Goal: Communication & Community: Answer question/provide support

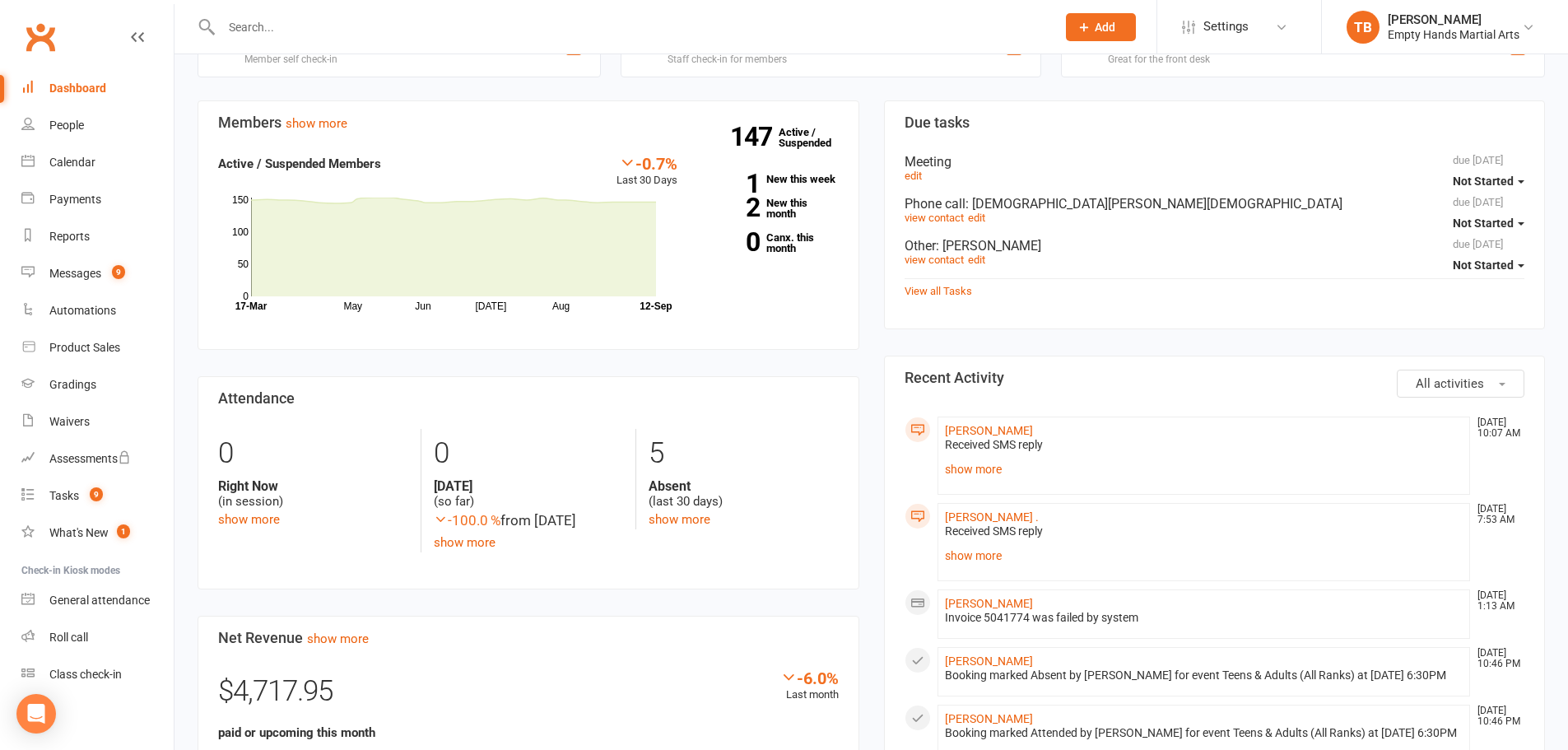
scroll to position [82, 0]
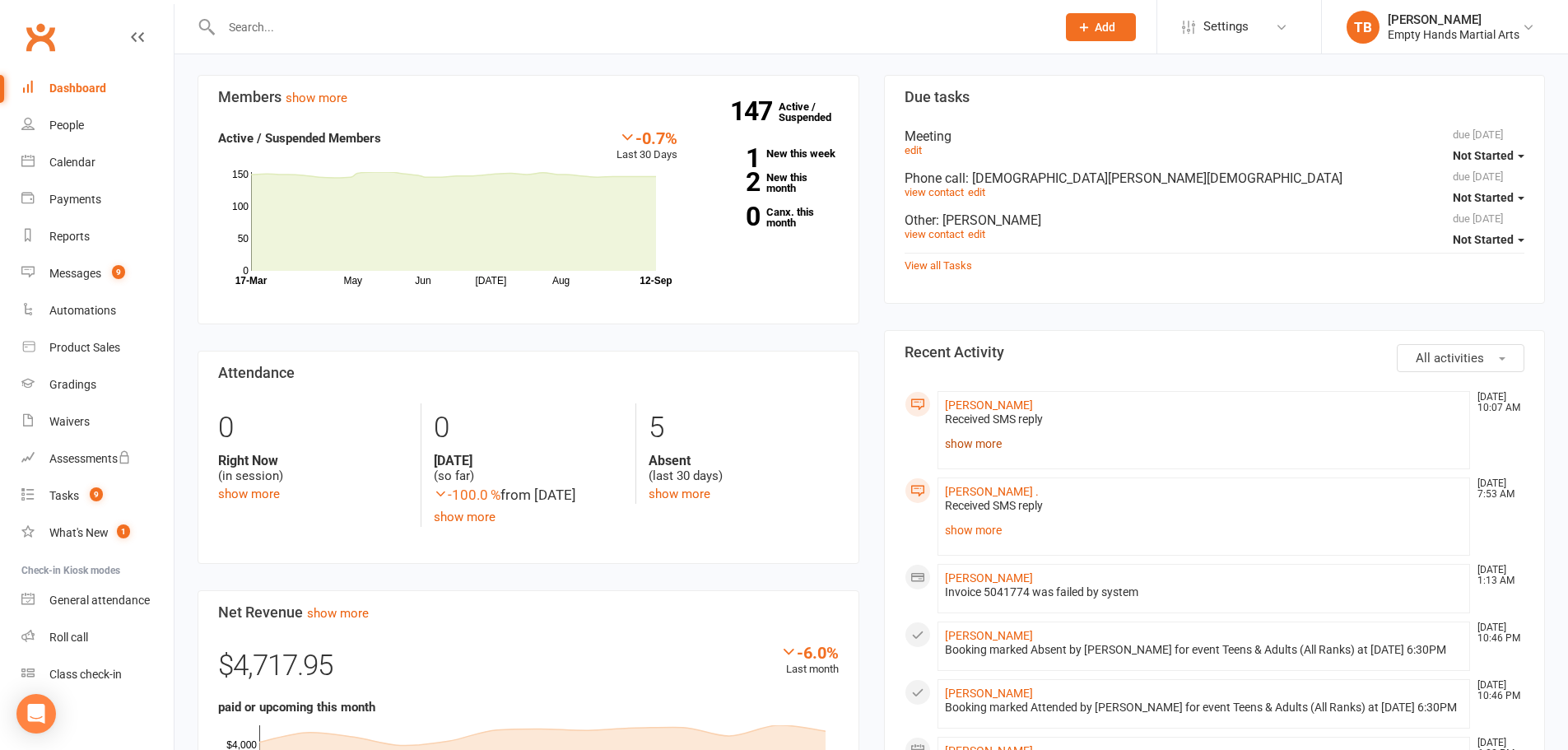
click at [967, 442] on link "show more" at bounding box center [1205, 443] width 519 height 23
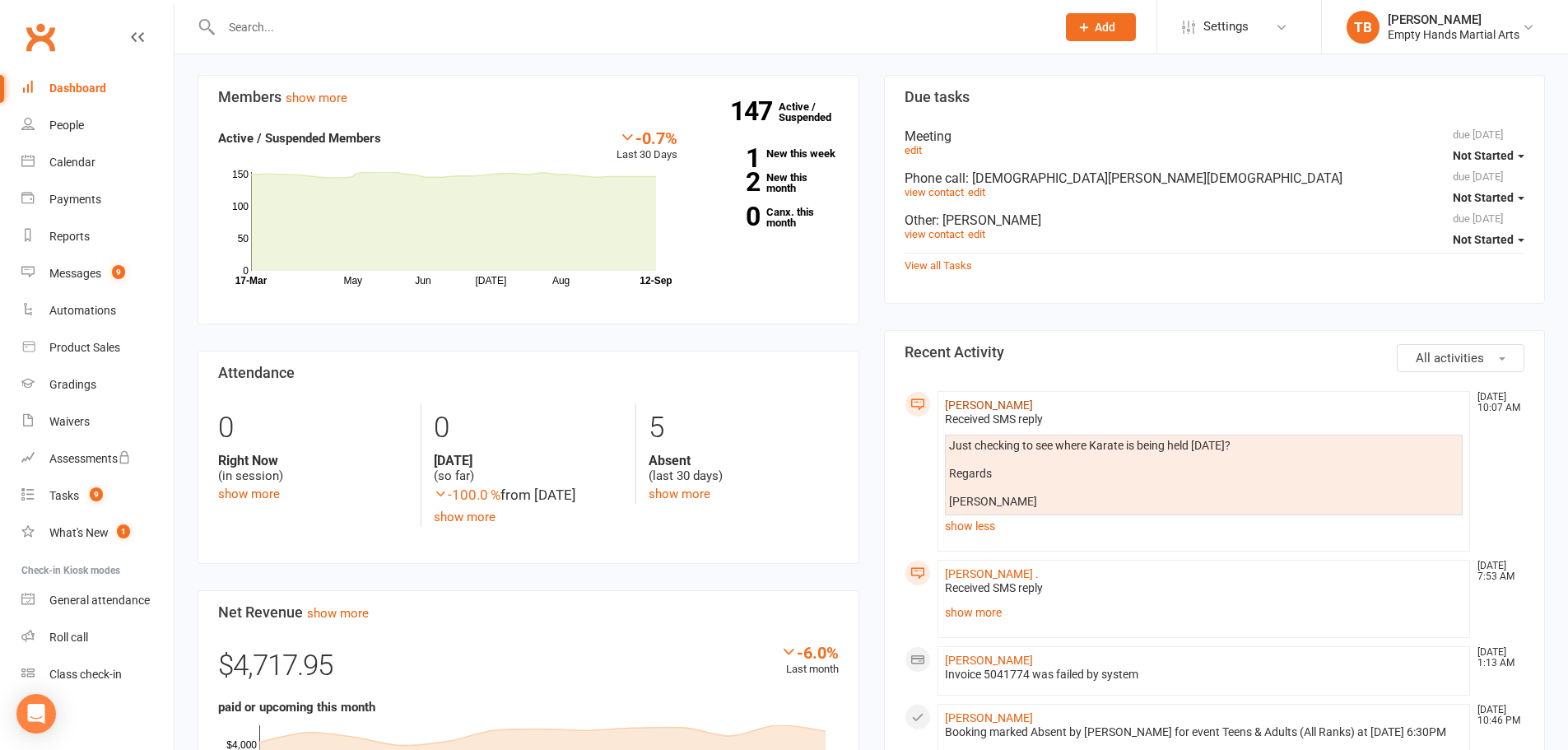
click at [969, 402] on link "Simon Pastors" at bounding box center [989, 405] width 88 height 14
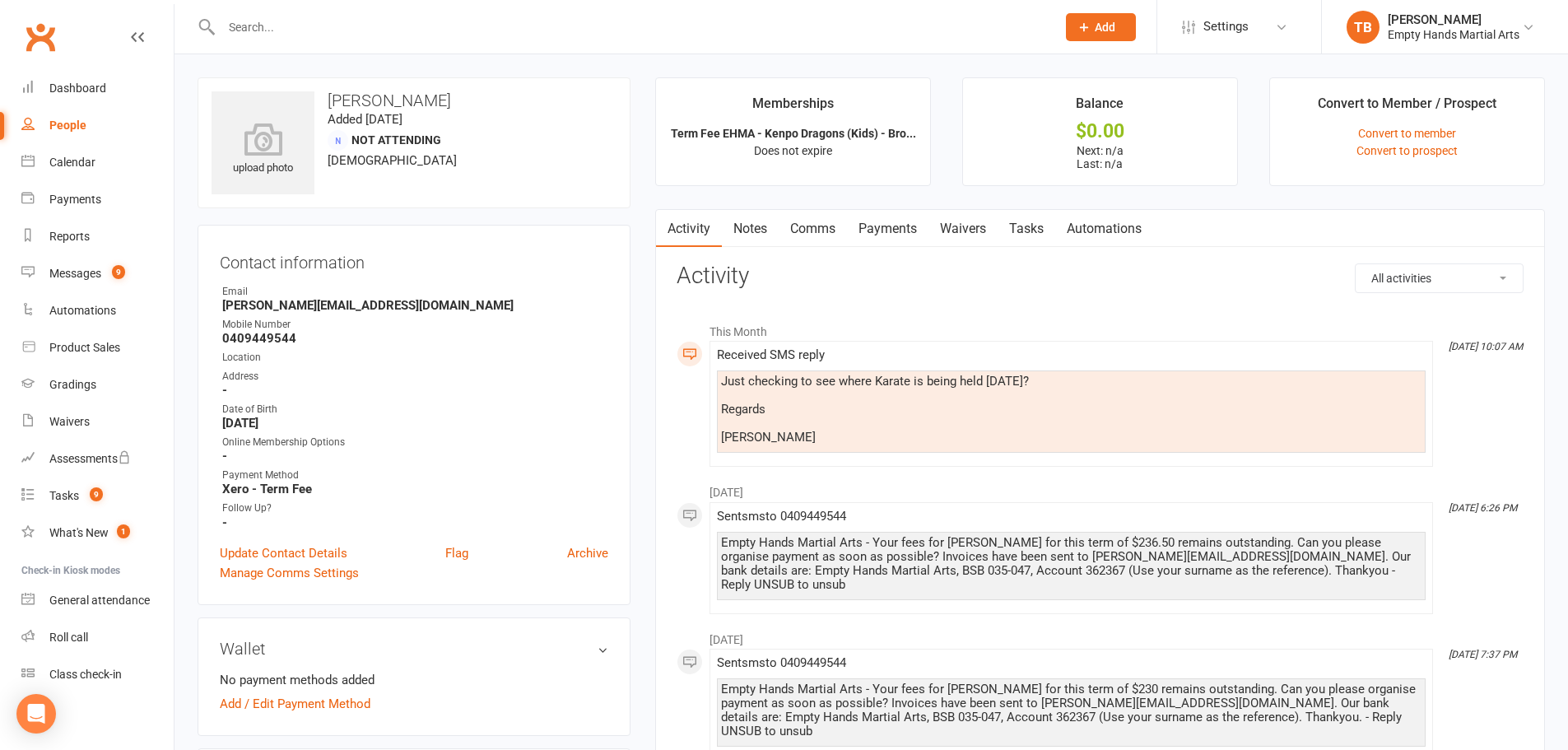
click at [820, 229] on link "Comms" at bounding box center [812, 228] width 68 height 38
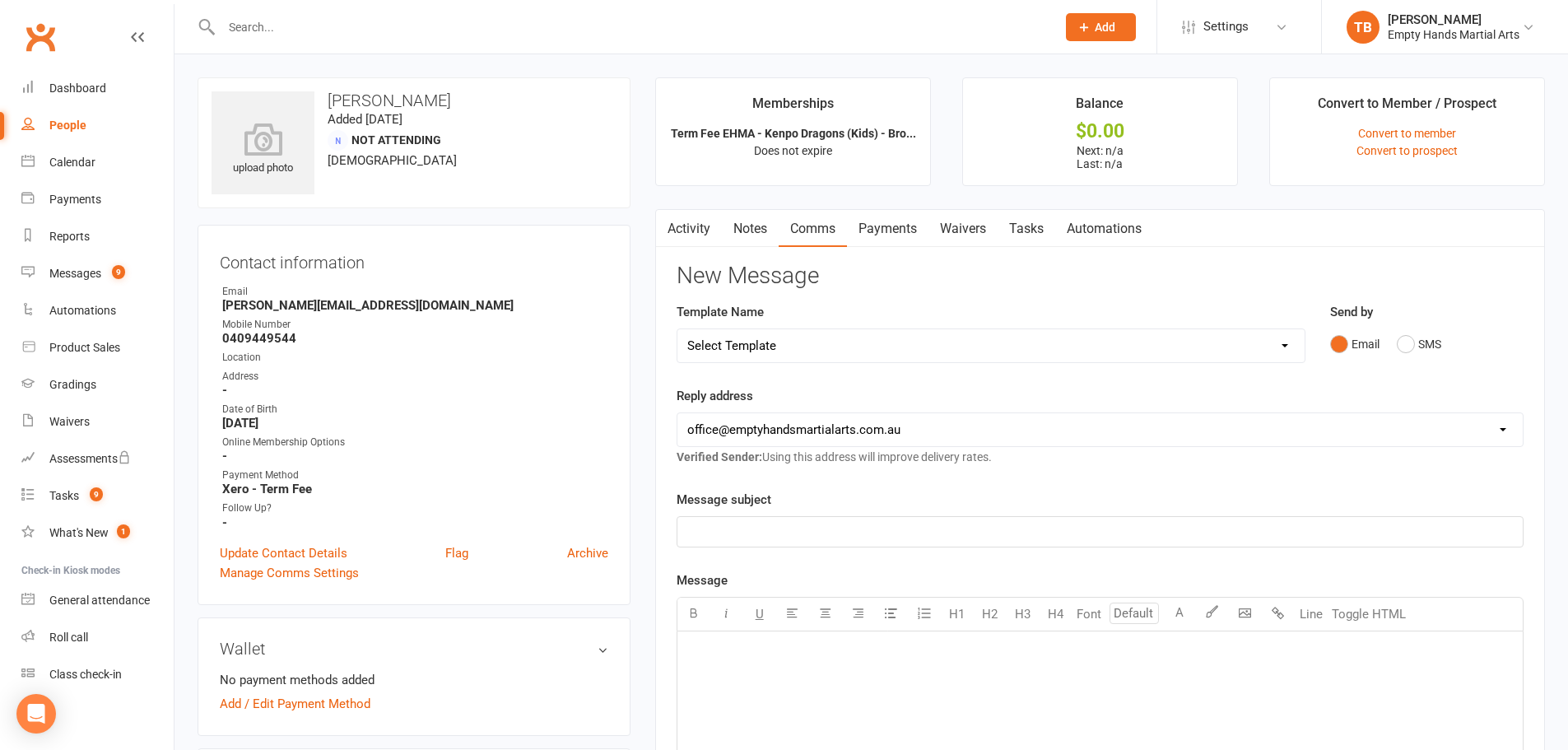
click at [1466, 351] on div "Email SMS" at bounding box center [1427, 344] width 194 height 31
drag, startPoint x: 1437, startPoint y: 348, endPoint x: 1418, endPoint y: 361, distance: 23.0
click at [1435, 348] on button "SMS" at bounding box center [1419, 344] width 45 height 31
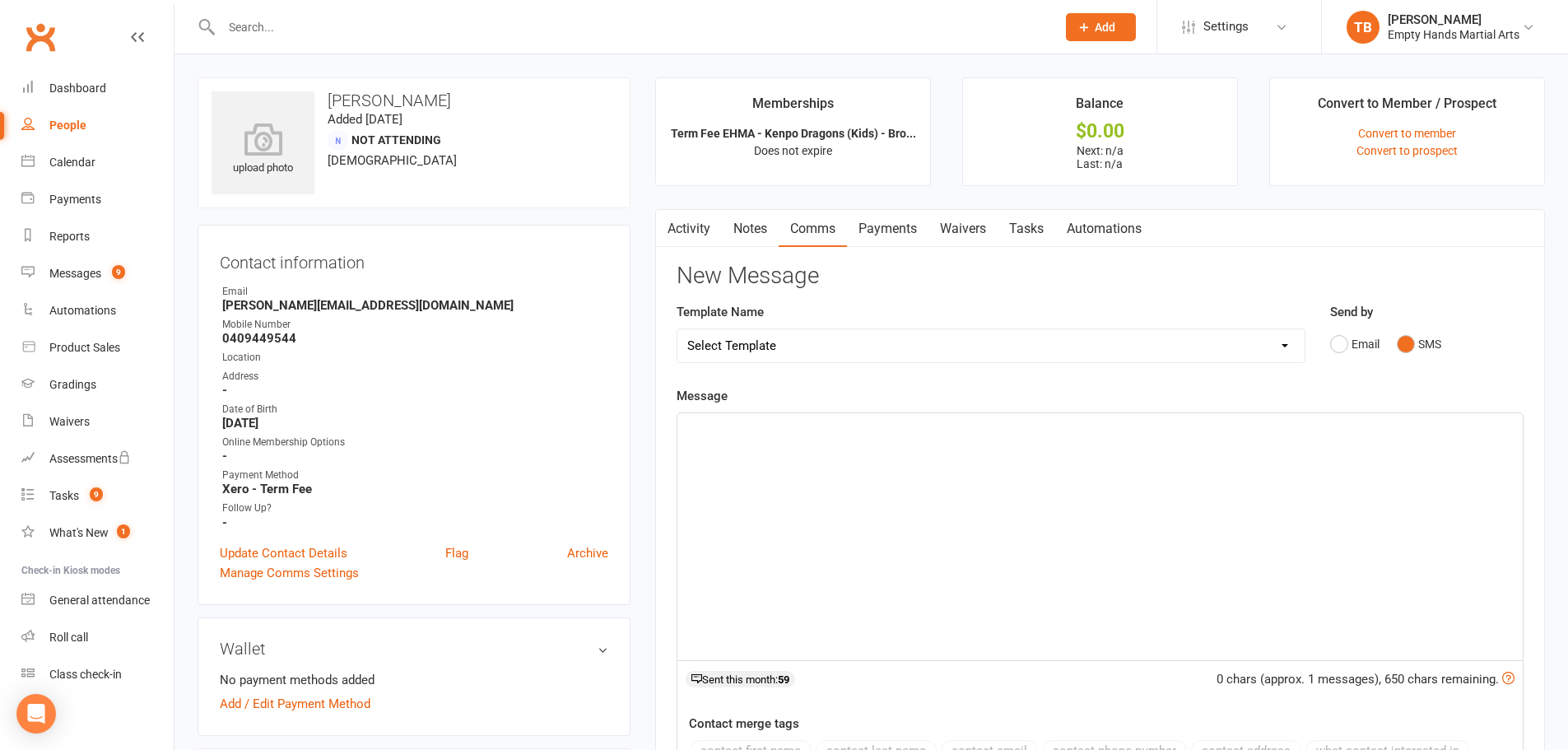
click at [1049, 433] on p "﻿" at bounding box center [1100, 428] width 826 height 19
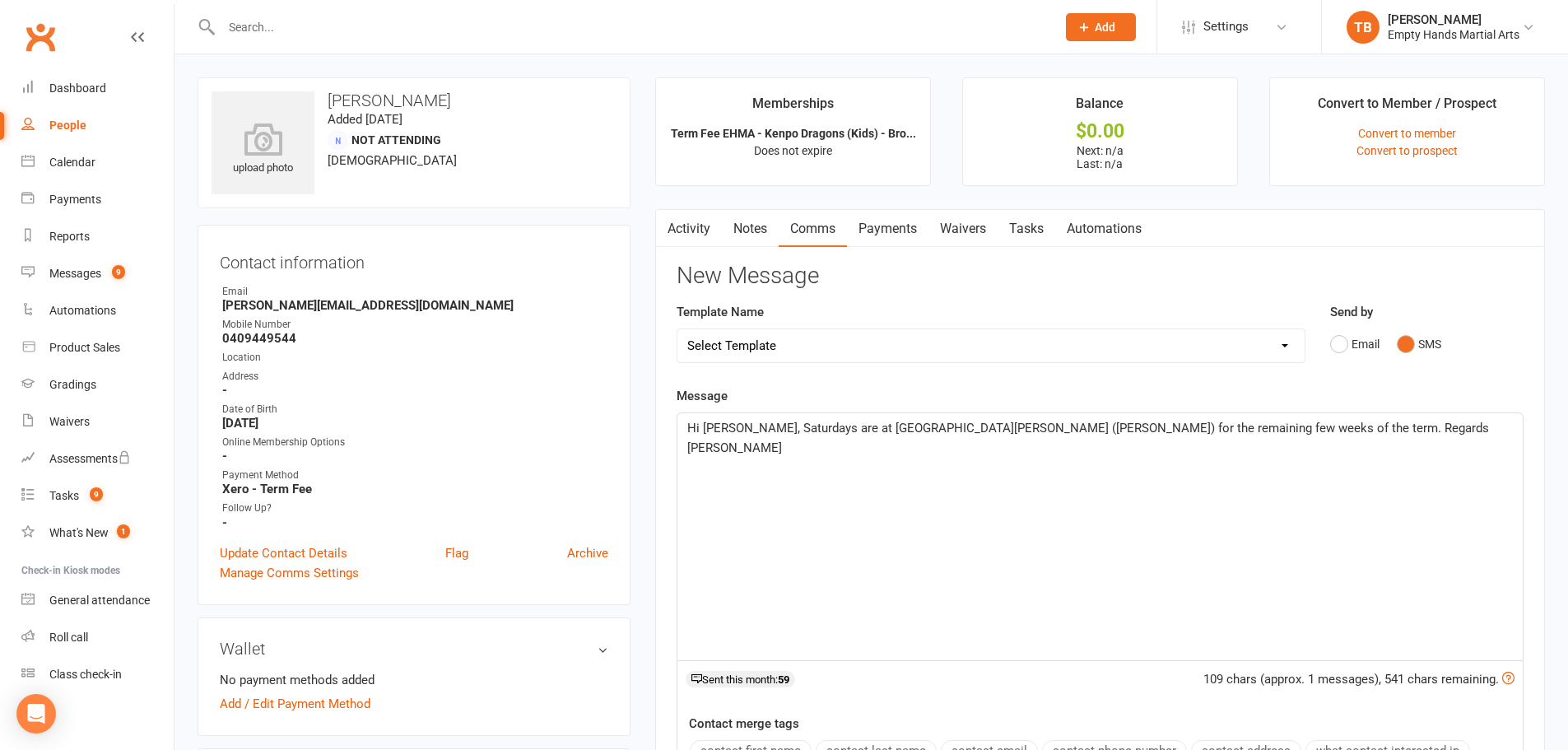
scroll to position [412, 0]
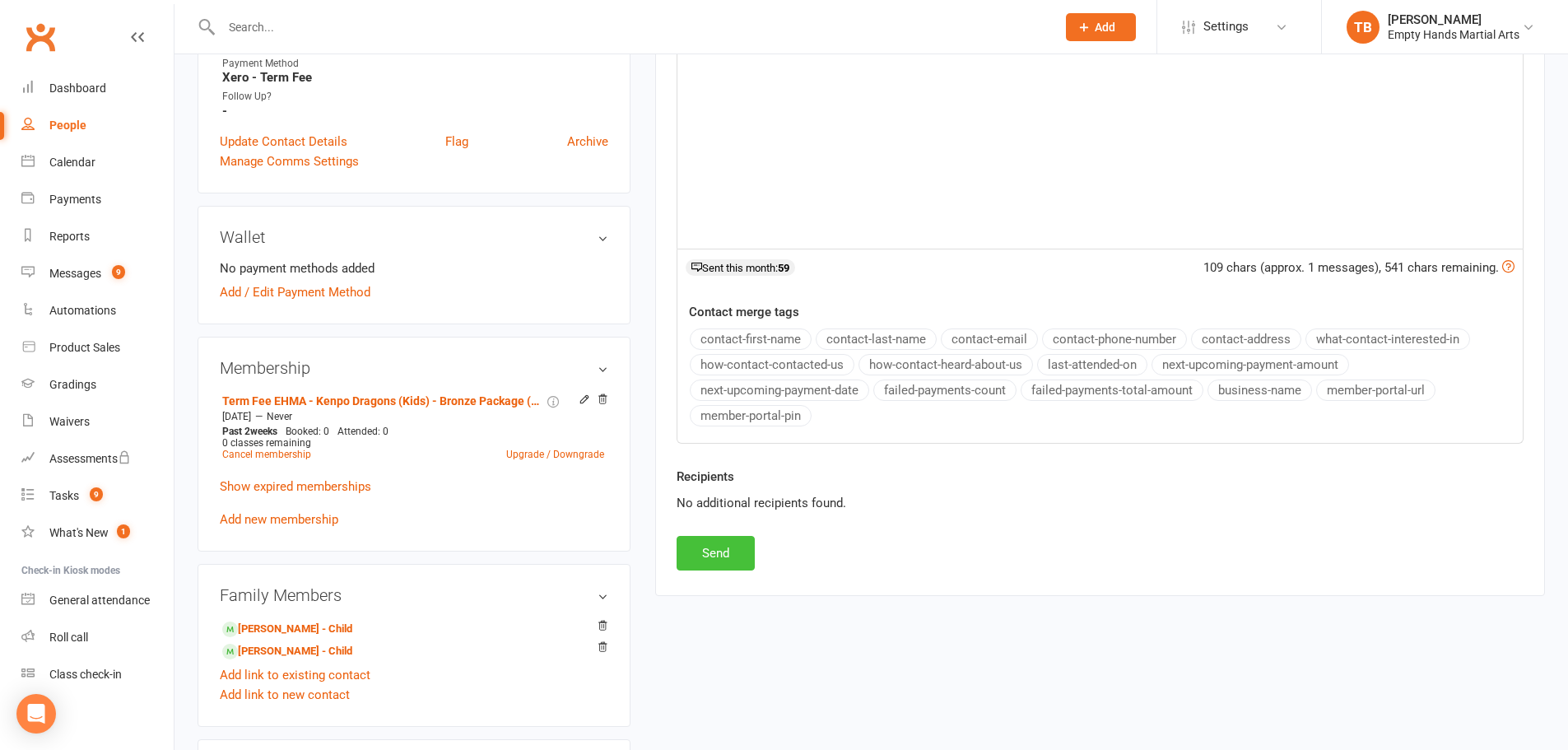
click at [732, 545] on button "Send" at bounding box center [716, 553] width 79 height 35
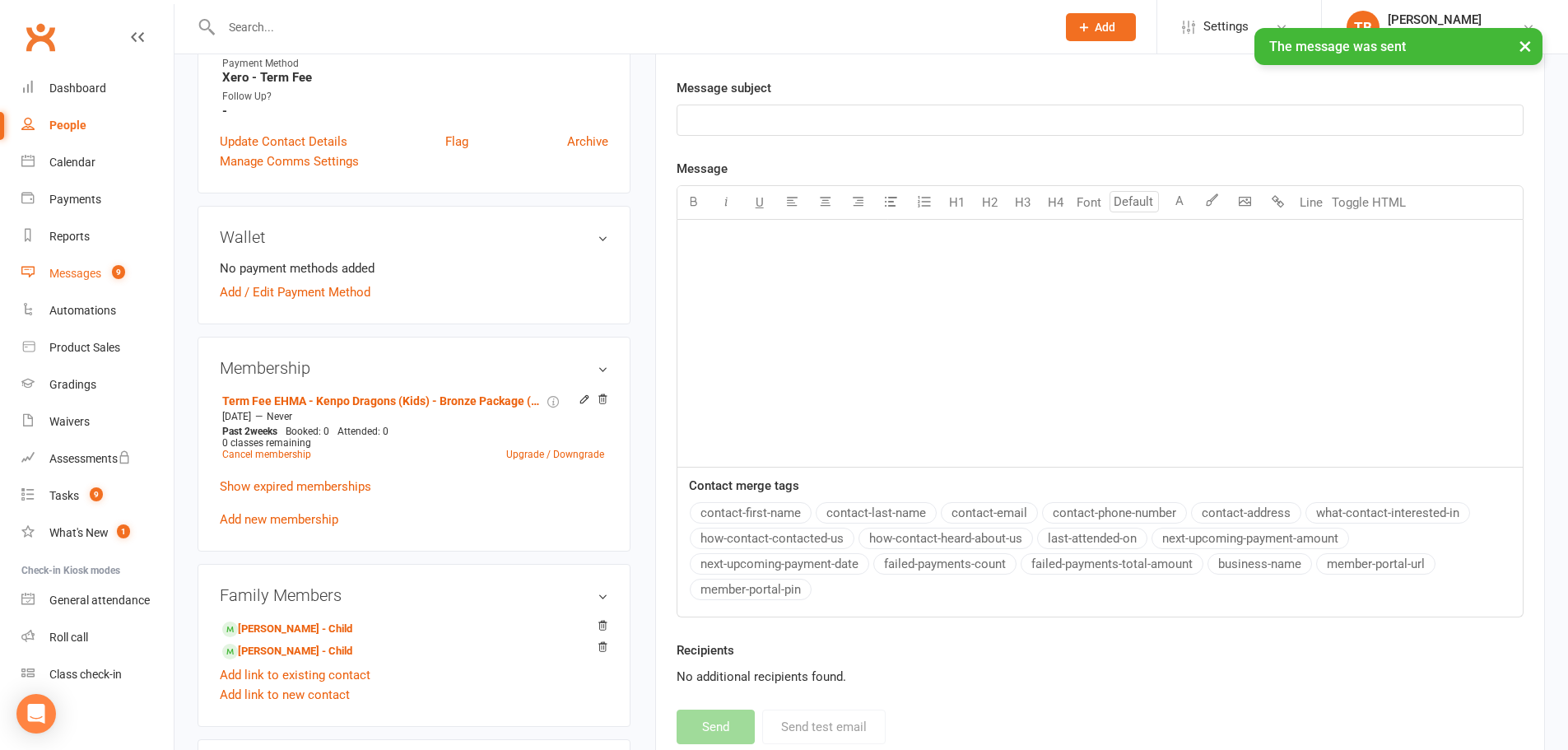
click at [60, 264] on link "Messages 9" at bounding box center [97, 274] width 152 height 37
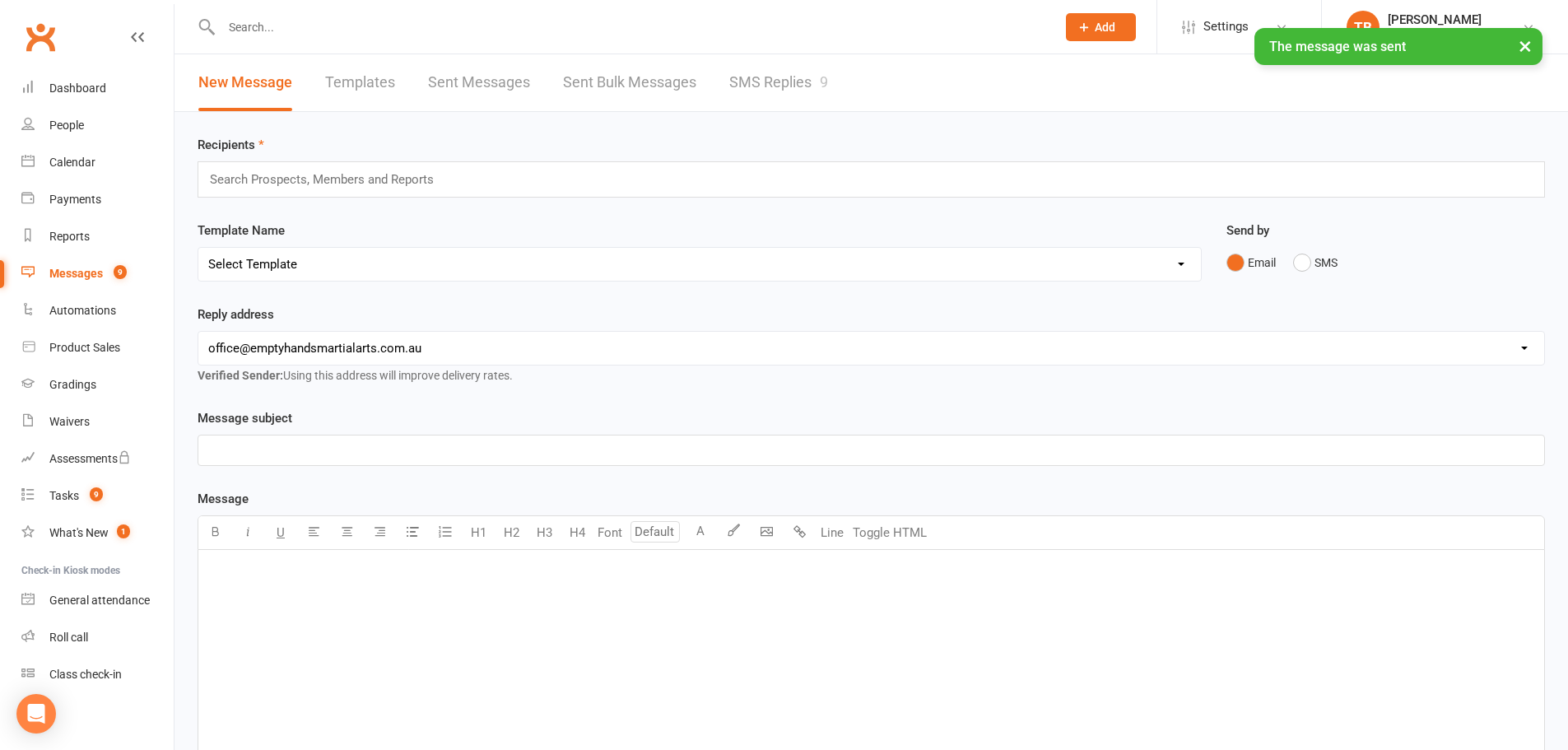
click at [773, 72] on link "SMS Replies 9" at bounding box center [779, 82] width 99 height 57
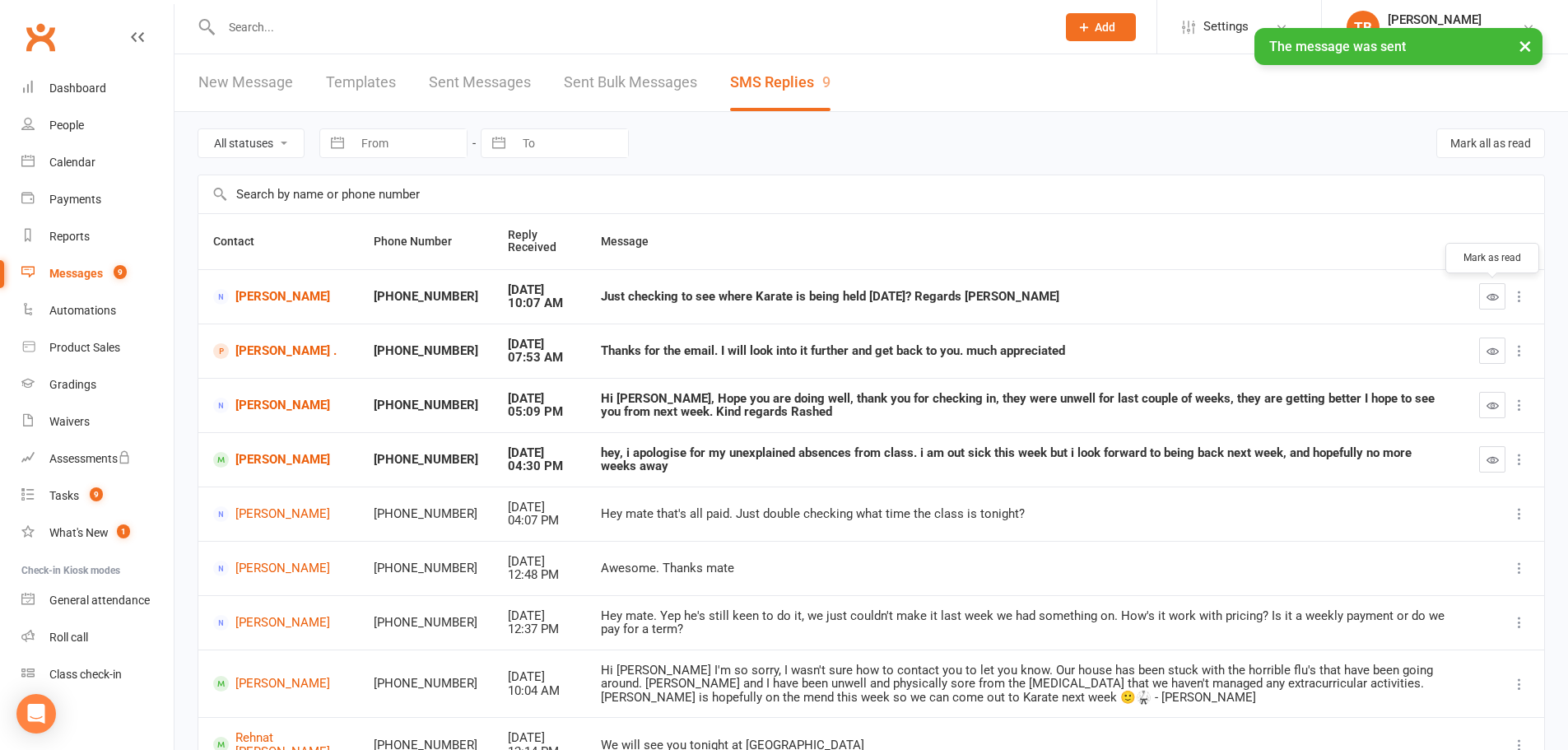
click at [1488, 301] on icon "button" at bounding box center [1493, 297] width 13 height 13
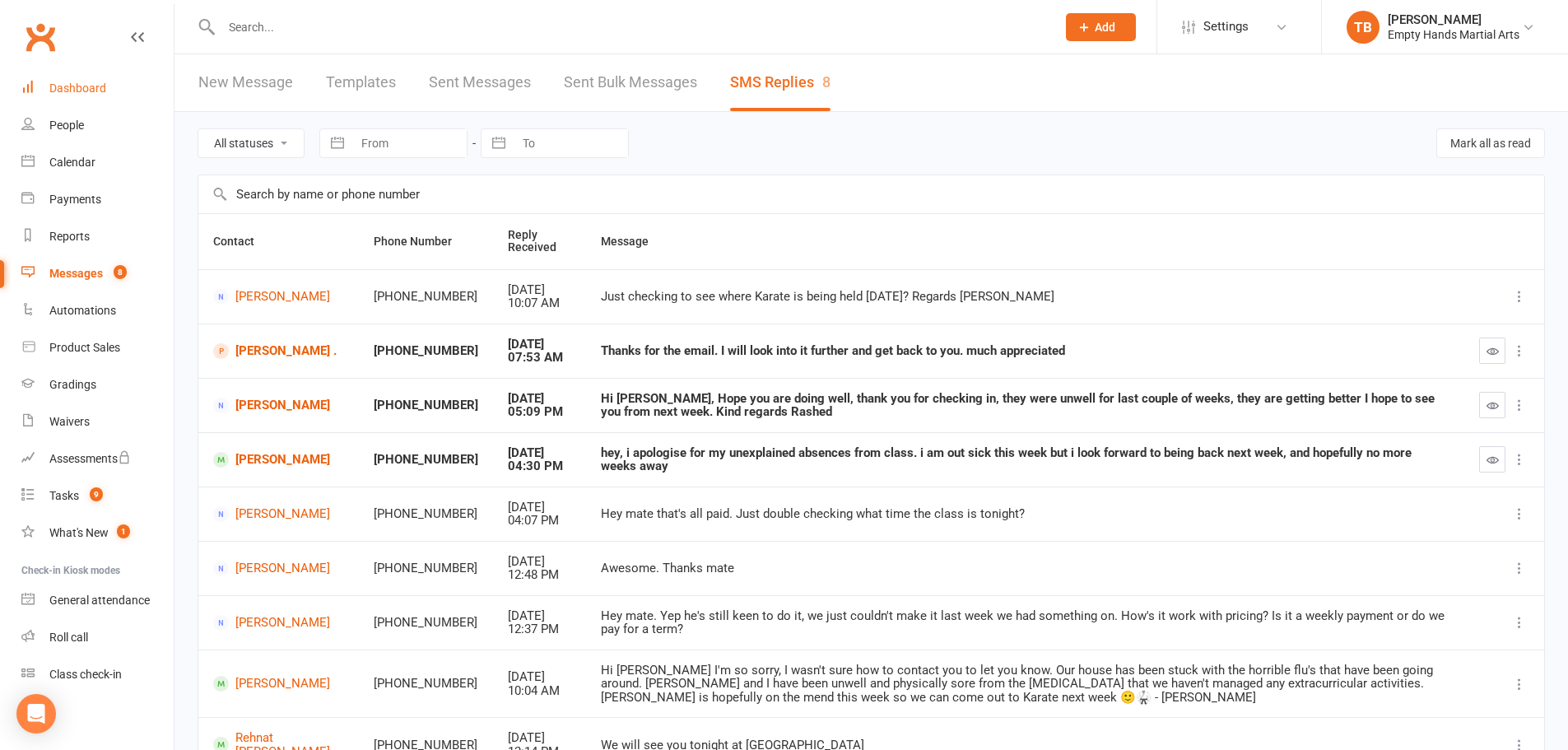
drag, startPoint x: 82, startPoint y: 81, endPoint x: 348, endPoint y: 30, distance: 270.8
click at [82, 80] on link "Dashboard" at bounding box center [97, 89] width 152 height 37
